Goal: Transaction & Acquisition: Purchase product/service

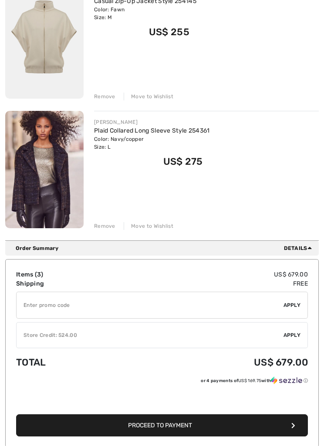
scroll to position [297, 0]
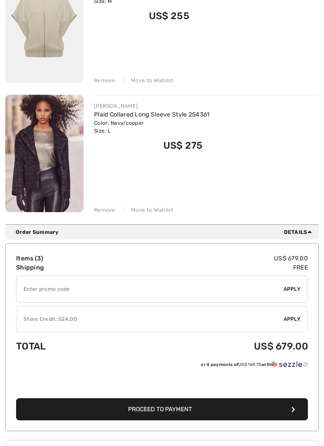
click at [287, 316] on span "Apply" at bounding box center [291, 320] width 17 height 8
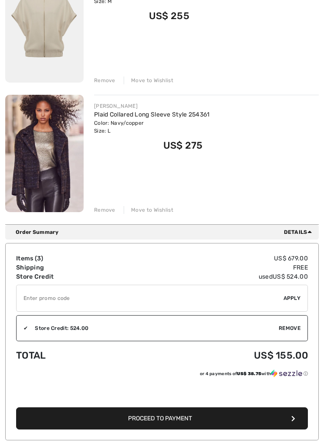
click at [195, 422] on button "Proceed to Payment" at bounding box center [161, 418] width 291 height 22
click at [297, 407] on button "Proceed to Payment" at bounding box center [161, 418] width 291 height 22
click at [287, 407] on button "Proceed to Payment" at bounding box center [161, 418] width 291 height 22
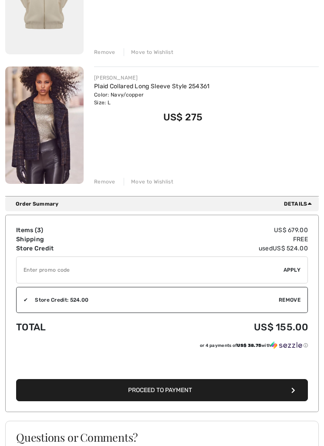
click at [284, 391] on button "Proceed to Payment" at bounding box center [161, 390] width 291 height 22
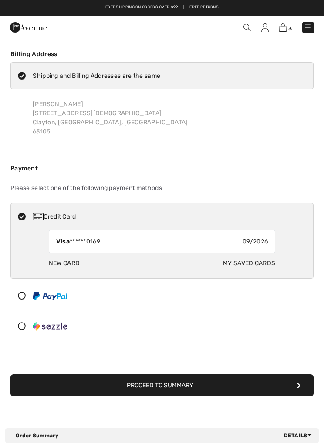
click at [135, 238] on div "Visa ******0169 09/2026" at bounding box center [162, 242] width 227 height 24
click at [247, 260] on div "My Saved Cards" at bounding box center [249, 263] width 52 height 16
radio input "true"
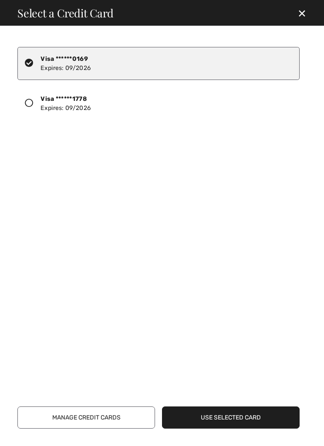
click at [30, 103] on icon at bounding box center [29, 103] width 9 height 9
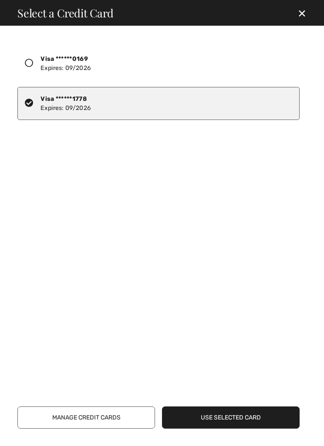
click at [243, 407] on button "Use Selected Card" at bounding box center [230, 418] width 137 height 22
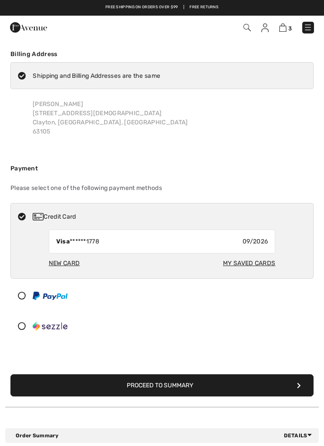
click at [193, 377] on button "Proceed to Summary" at bounding box center [161, 385] width 303 height 22
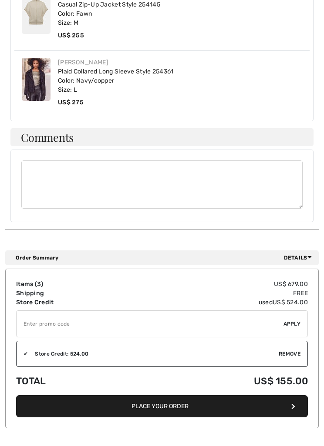
scroll to position [557, 0]
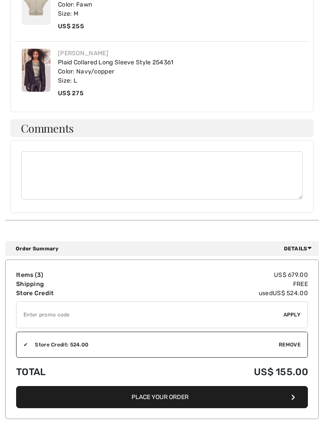
click at [177, 390] on button "Place Your Order" at bounding box center [161, 398] width 291 height 22
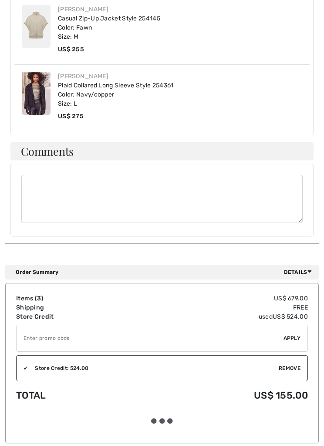
scroll to position [557, 0]
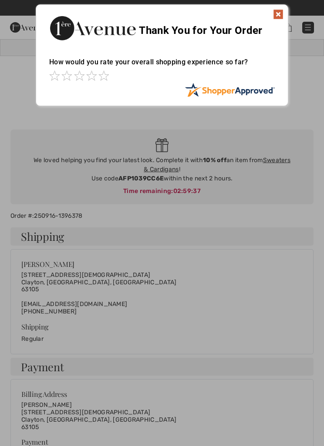
click at [280, 13] on img at bounding box center [278, 14] width 10 height 10
